Goal: Check status: Check status

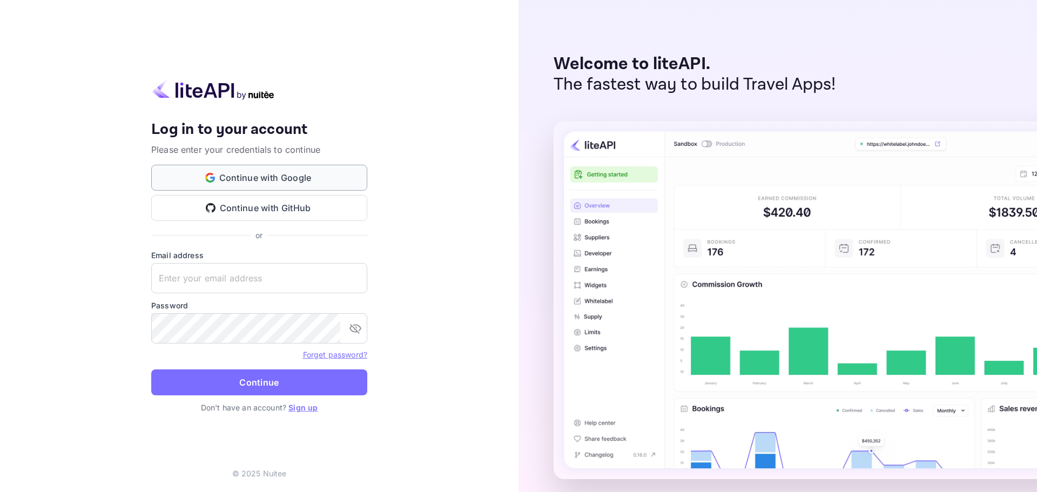
click at [265, 171] on button "Continue with Google" at bounding box center [259, 178] width 216 height 26
click at [200, 270] on input "text" at bounding box center [259, 278] width 216 height 30
paste input "[EMAIL_ADDRESS][DOMAIN_NAME]"
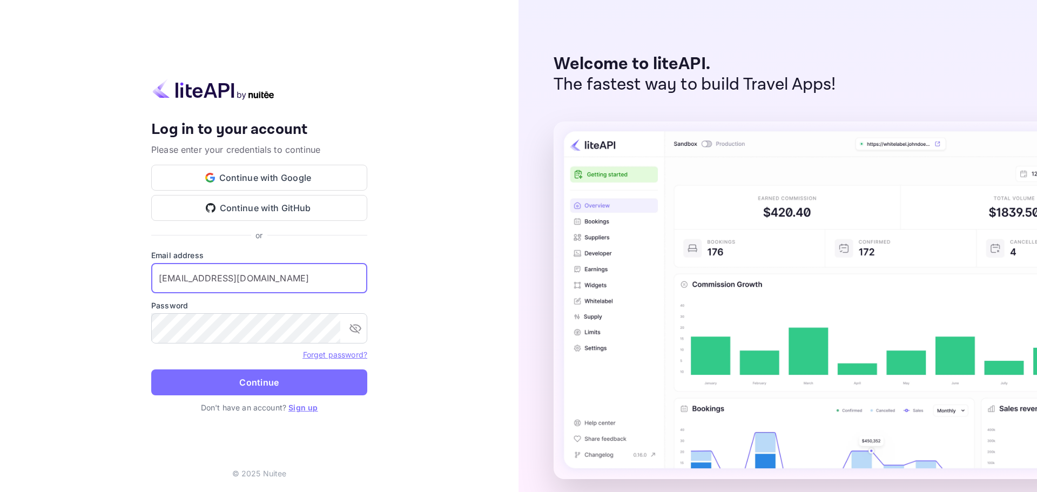
type input "[EMAIL_ADDRESS][DOMAIN_NAME]"
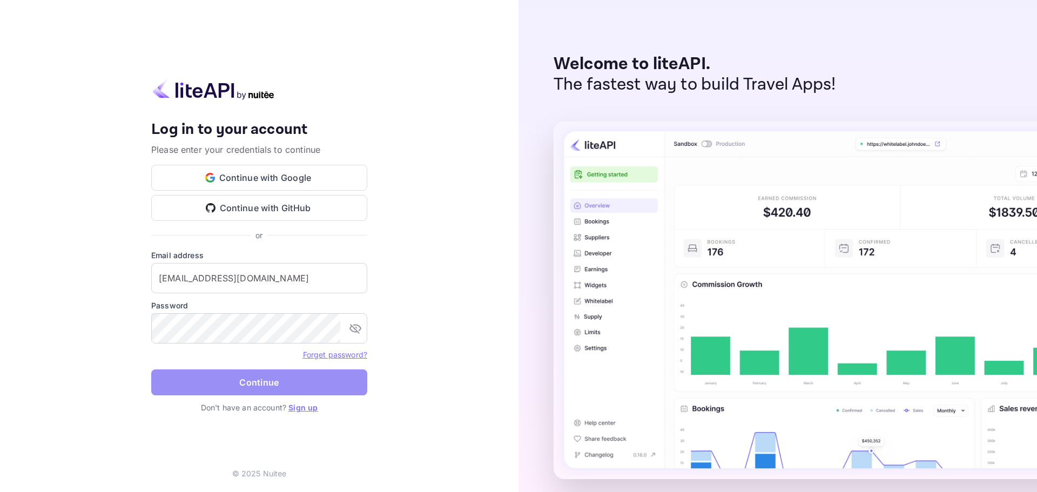
click at [216, 382] on button "Continue" at bounding box center [259, 382] width 216 height 26
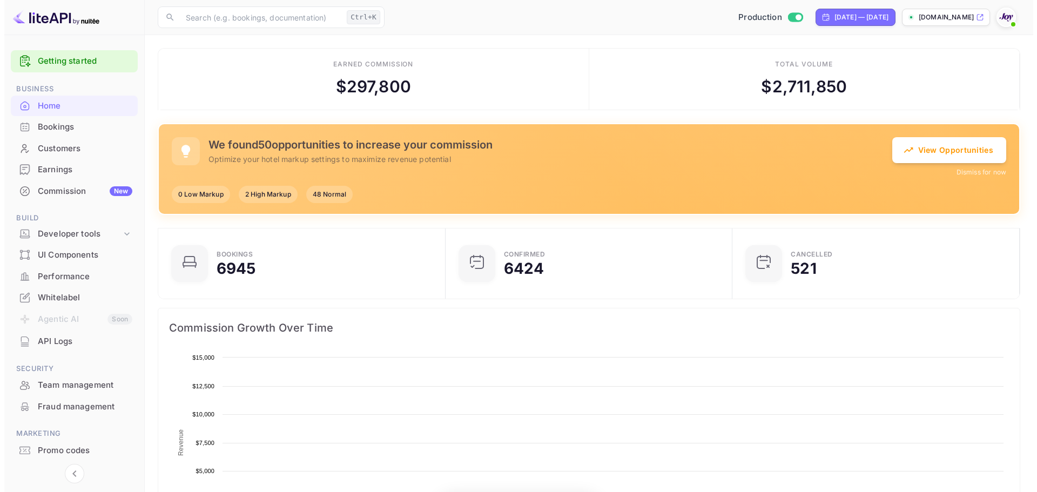
scroll to position [167, 272]
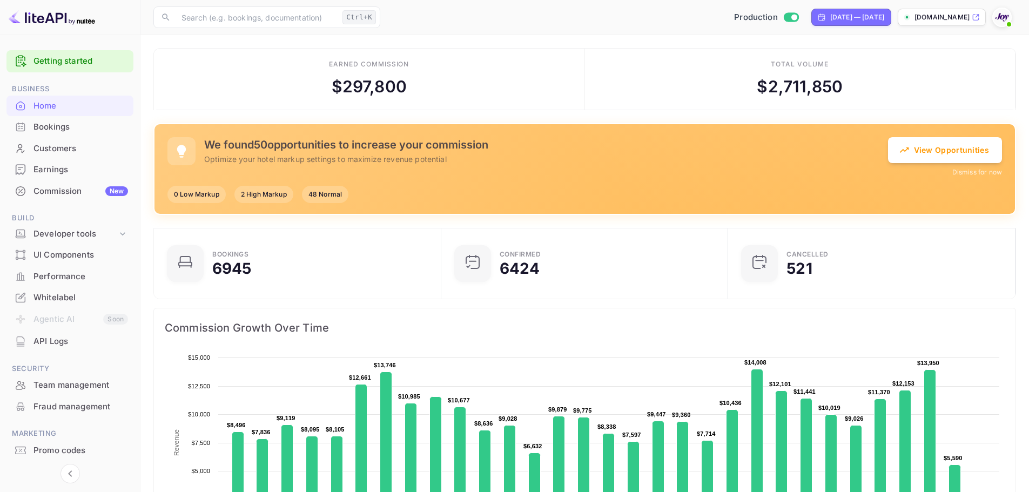
click at [77, 124] on div "Bookings" at bounding box center [80, 127] width 95 height 12
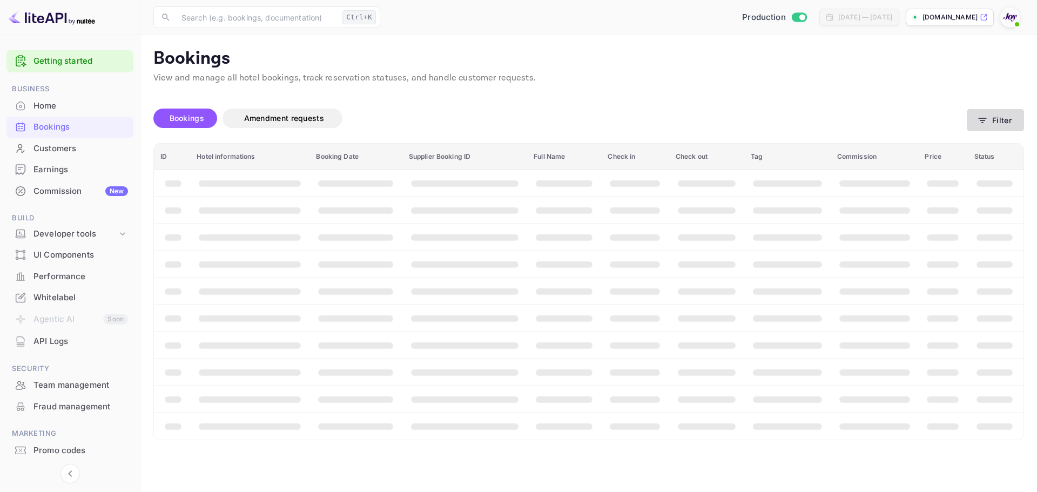
click at [973, 124] on button "Filter" at bounding box center [995, 120] width 57 height 22
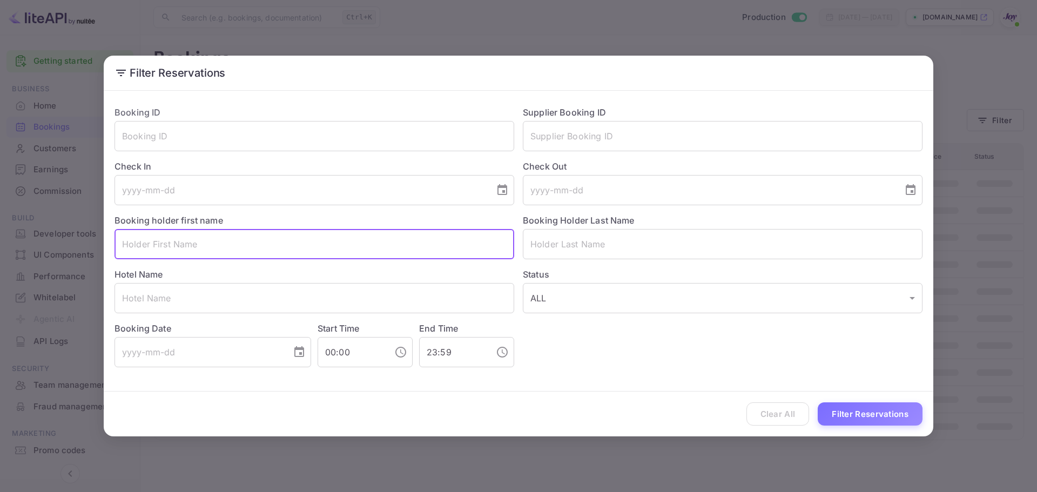
click at [180, 244] on input "text" at bounding box center [315, 244] width 400 height 30
paste input "[PERSON_NAME]"
click at [173, 245] on input "[PERSON_NAME]" at bounding box center [315, 244] width 400 height 30
type input "[PERSON_NAME]"
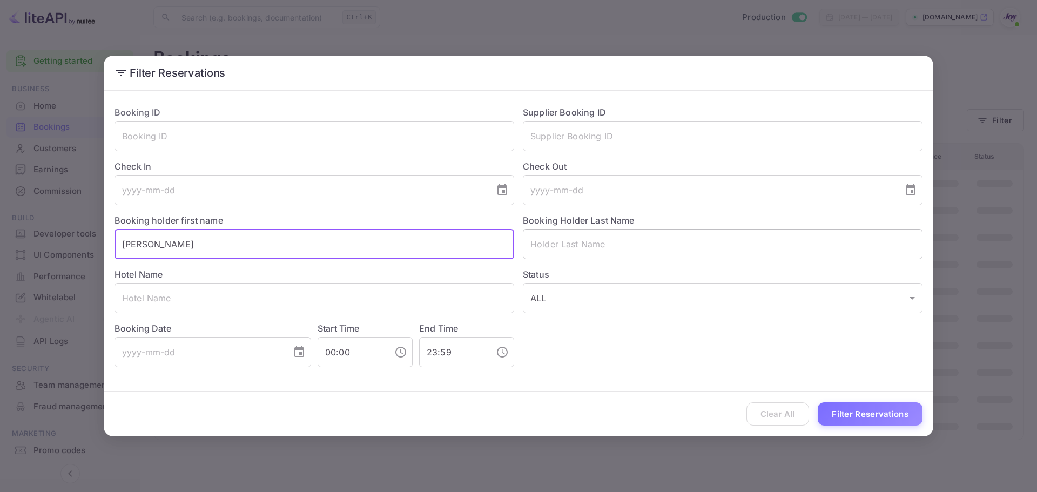
click at [578, 243] on input "text" at bounding box center [723, 244] width 400 height 30
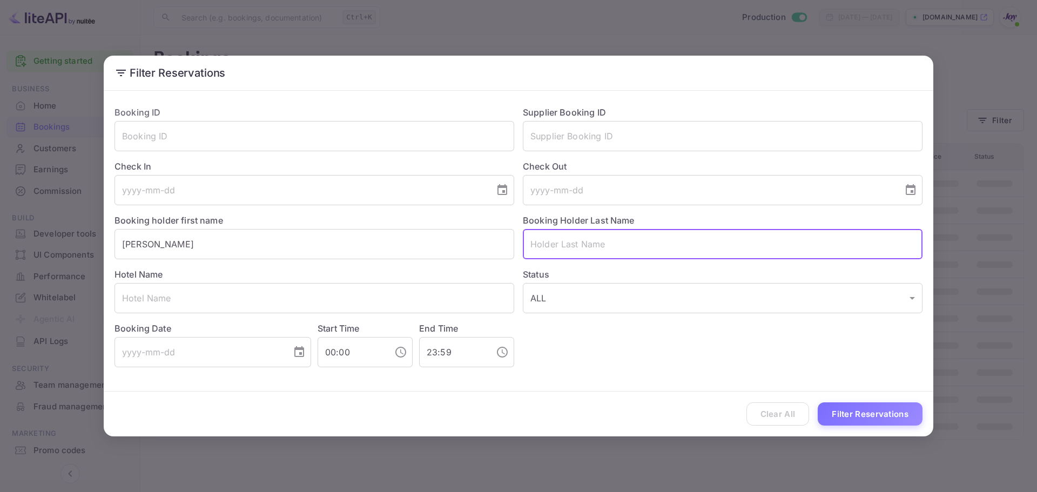
click at [578, 243] on input "text" at bounding box center [723, 244] width 400 height 30
paste input "[PERSON_NAME]"
type input "[PERSON_NAME]"
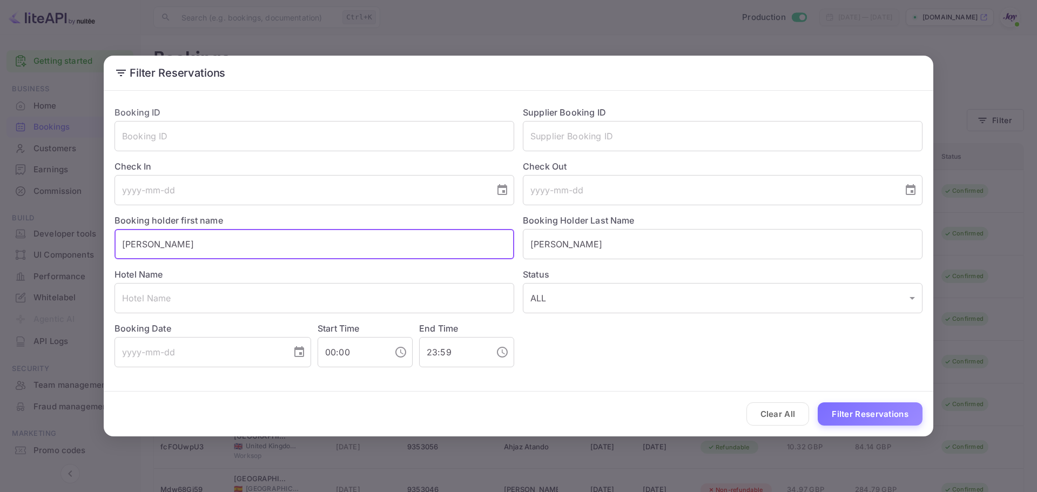
click at [355, 253] on input "[PERSON_NAME]" at bounding box center [315, 244] width 400 height 30
type input "[PERSON_NAME]"
click at [647, 250] on input "[PERSON_NAME]" at bounding box center [723, 244] width 400 height 30
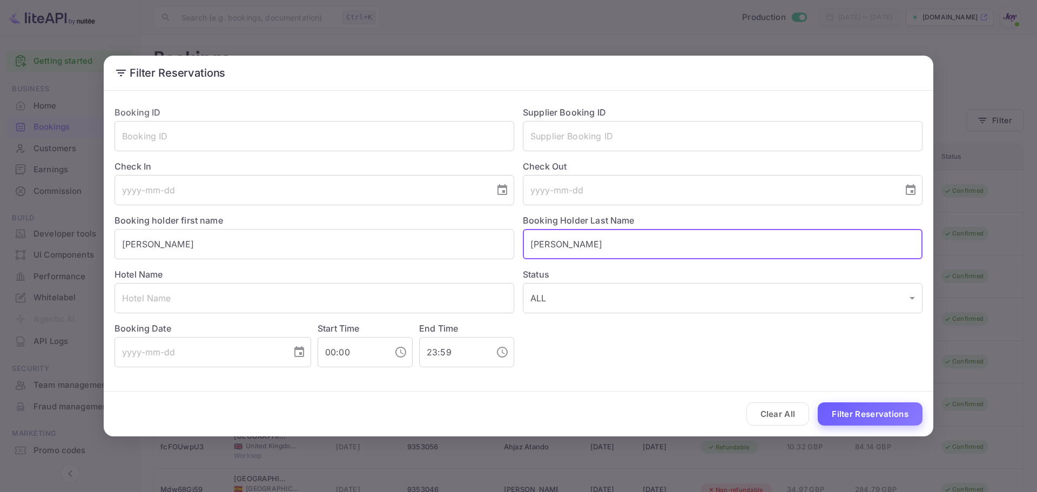
click at [859, 410] on button "Filter Reservations" at bounding box center [870, 413] width 105 height 23
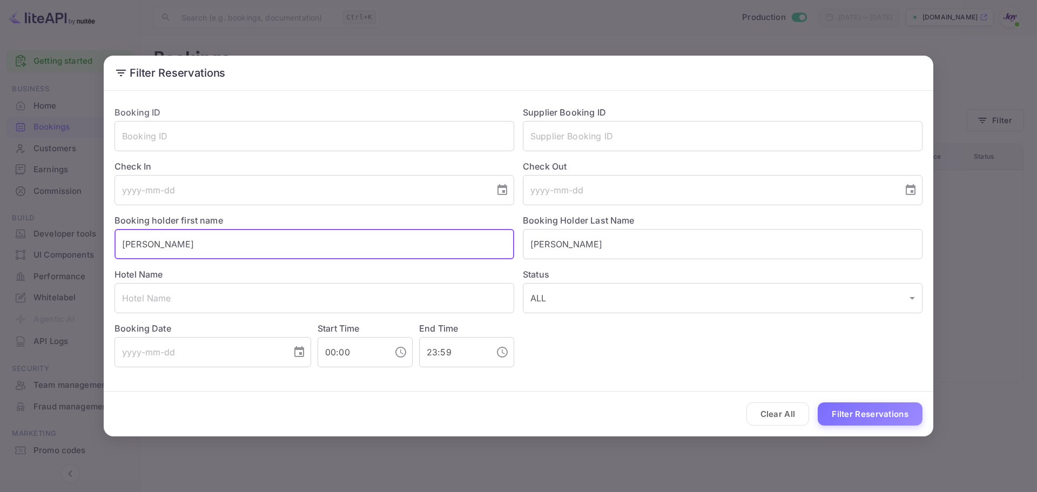
click at [126, 245] on input "[PERSON_NAME]" at bounding box center [315, 244] width 400 height 30
click at [379, 250] on input "[PERSON_NAME]" at bounding box center [315, 244] width 400 height 30
click at [586, 234] on input "[PERSON_NAME]" at bounding box center [723, 244] width 400 height 30
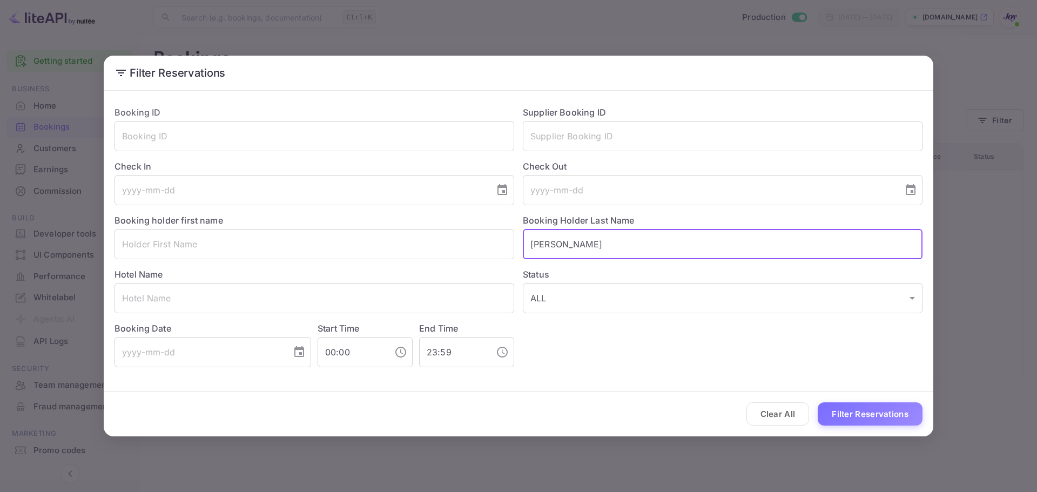
click at [586, 234] on input "[PERSON_NAME]" at bounding box center [723, 244] width 400 height 30
click at [586, 234] on input "text" at bounding box center [723, 244] width 400 height 30
click at [262, 236] on input "text" at bounding box center [315, 244] width 400 height 30
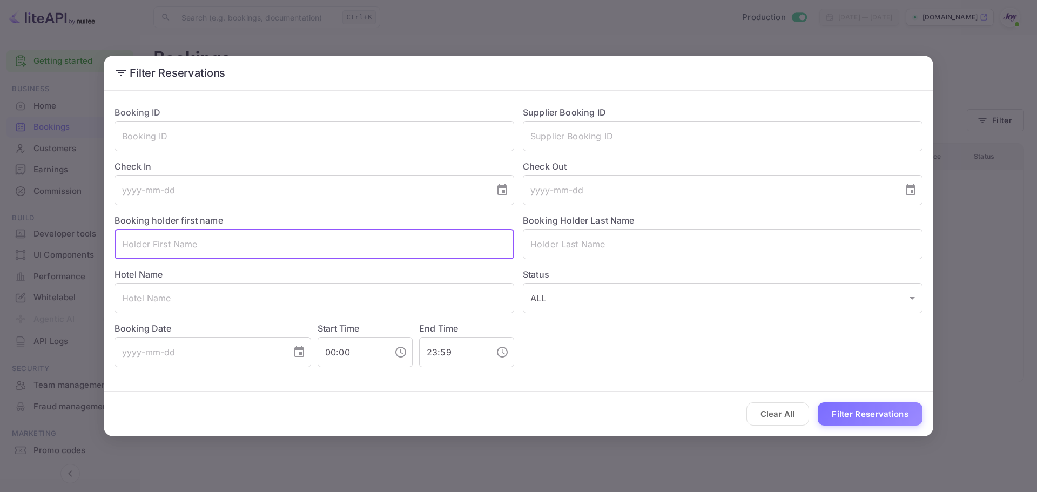
paste input "[PERSON_NAME]"
click at [263, 238] on input "[PERSON_NAME]" at bounding box center [315, 244] width 400 height 30
type input "[PERSON_NAME]"
click at [537, 245] on input "text" at bounding box center [723, 244] width 400 height 30
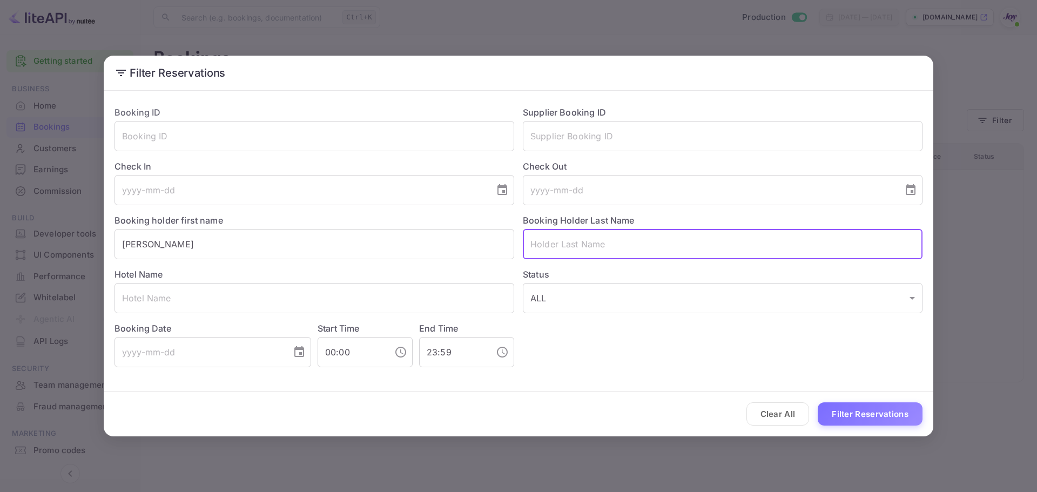
paste input "Saco"
type input "Saco"
click at [422, 262] on div "Hotel Name ​" at bounding box center [310, 286] width 408 height 54
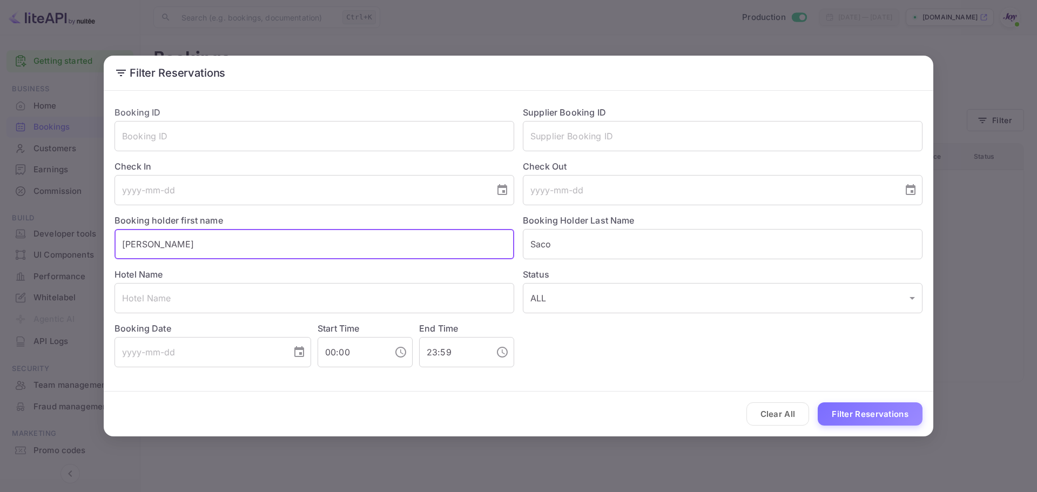
click at [409, 251] on input "[PERSON_NAME]" at bounding box center [315, 244] width 400 height 30
type input "[PERSON_NAME]"
click at [870, 413] on button "Filter Reservations" at bounding box center [870, 413] width 105 height 23
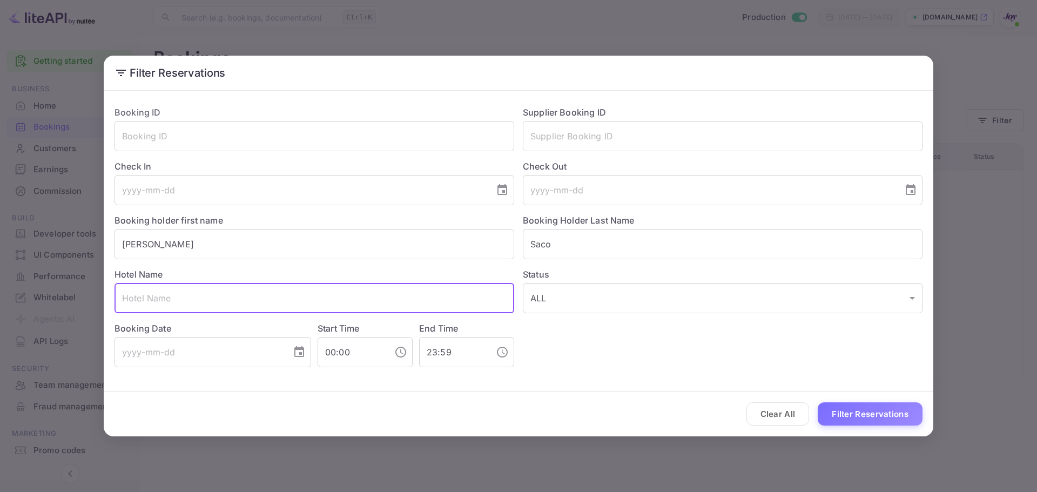
click at [241, 295] on input "text" at bounding box center [315, 298] width 400 height 30
click at [245, 302] on input "text" at bounding box center [315, 298] width 400 height 30
paste input "Hotel in [GEOGRAPHIC_DATA]."
type input "Hotel in [GEOGRAPHIC_DATA]"
click at [209, 246] on input "[PERSON_NAME]" at bounding box center [315, 244] width 400 height 30
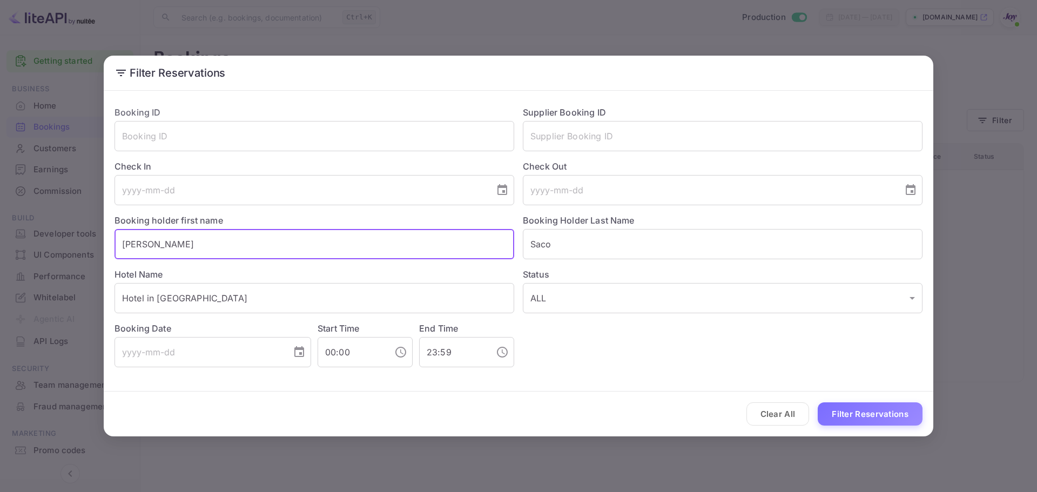
click at [208, 246] on input "[PERSON_NAME]" at bounding box center [315, 244] width 400 height 30
click at [575, 246] on input "Saco" at bounding box center [723, 244] width 400 height 30
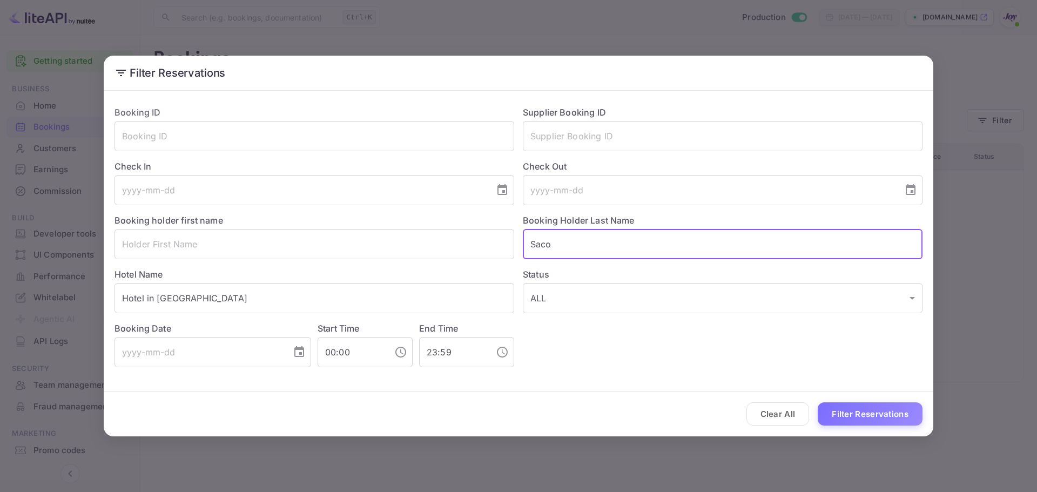
click at [576, 246] on input "Saco" at bounding box center [723, 244] width 400 height 30
click at [867, 414] on button "Filter Reservations" at bounding box center [870, 413] width 105 height 23
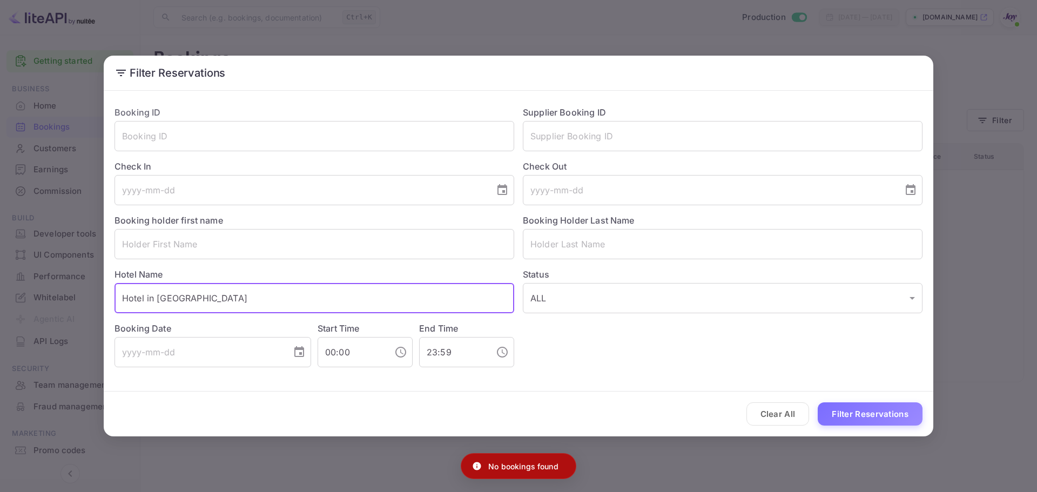
click at [316, 297] on input "Hotel in [GEOGRAPHIC_DATA]" at bounding box center [315, 298] width 400 height 30
click at [317, 297] on input "text" at bounding box center [315, 298] width 400 height 30
